Goal: Find specific page/section: Find specific page/section

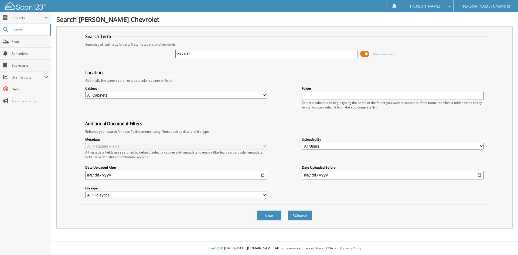
type input "6174971"
click at [288, 210] on button "Search" at bounding box center [300, 215] width 24 height 10
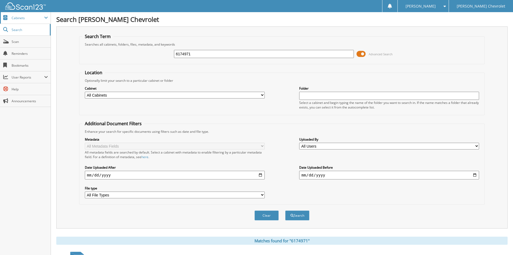
click at [26, 18] on span "Cabinets" at bounding box center [28, 18] width 33 height 5
click at [12, 19] on span "Cabinets" at bounding box center [28, 18] width 33 height 5
click at [35, 18] on span "Cabinets" at bounding box center [28, 18] width 33 height 5
click at [45, 17] on span at bounding box center [46, 18] width 4 height 4
click at [0, 13] on span "Cabinets" at bounding box center [25, 18] width 51 height 12
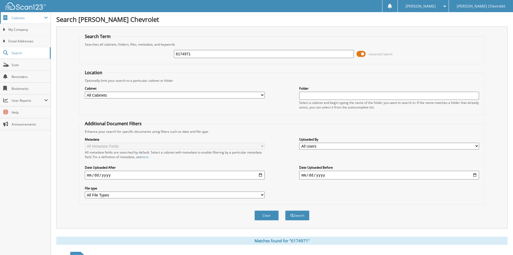
click at [20, 16] on span "Cabinets" at bounding box center [28, 18] width 33 height 5
click at [19, 28] on span "My Company" at bounding box center [28, 29] width 40 height 5
